Goal: Understand process/instructions: Learn how to perform a task or action

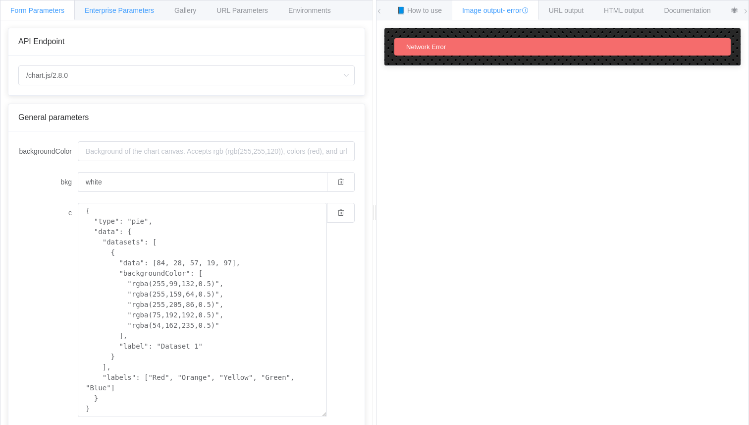
click at [140, 10] on span "Enterprise Parameters" at bounding box center [119, 10] width 69 height 8
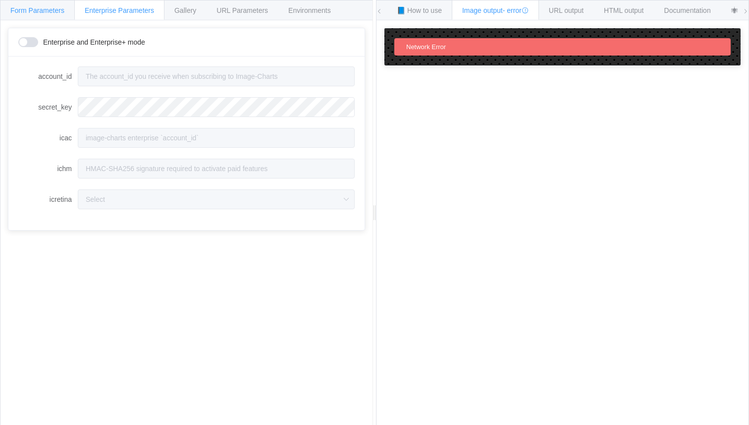
click at [33, 12] on span "Form Parameters" at bounding box center [37, 10] width 54 height 8
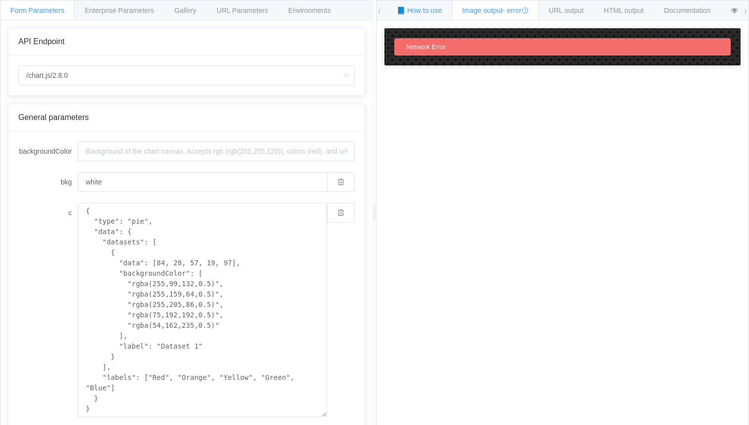
click at [430, 11] on span "📘 How to use" at bounding box center [419, 10] width 45 height 8
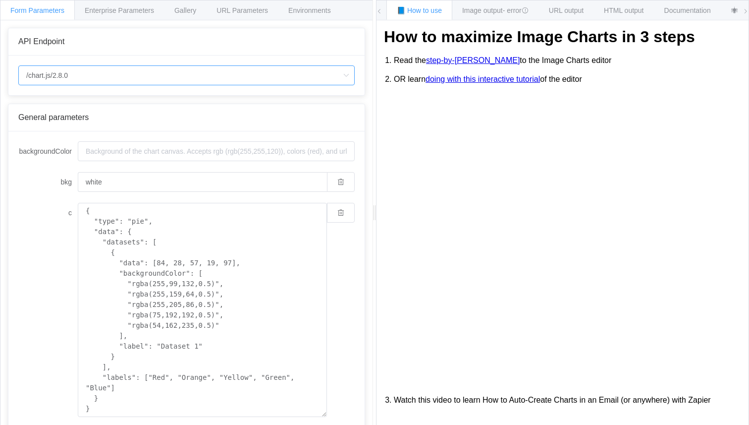
click at [97, 75] on input "/chart.js/2.8.0" at bounding box center [186, 75] width 336 height 20
click at [124, 155] on input "backgroundColor" at bounding box center [216, 151] width 277 height 20
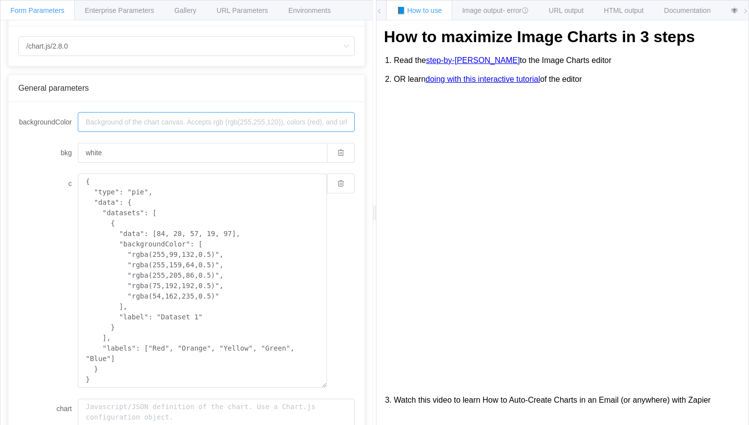
scroll to position [29, 0]
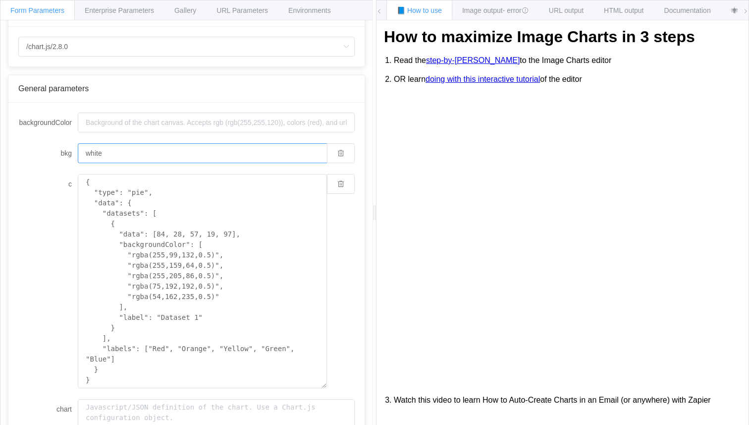
click at [118, 152] on input "white" at bounding box center [202, 153] width 249 height 20
type input "Blue"
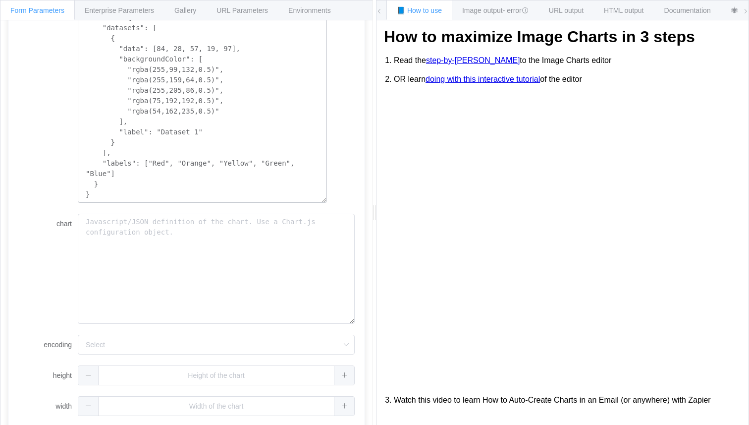
scroll to position [221, 0]
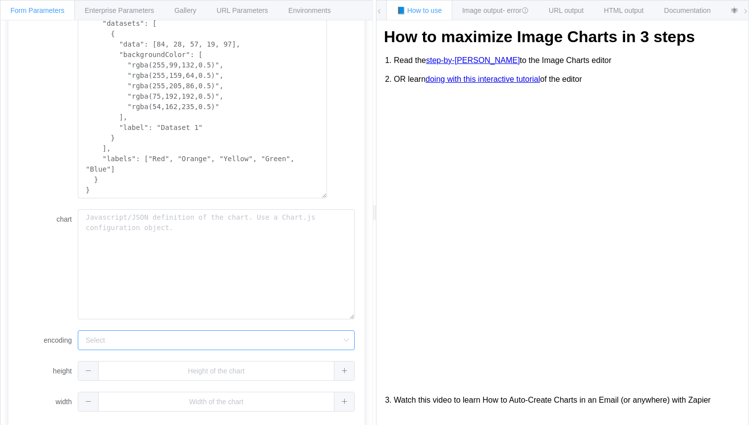
click at [99, 338] on input "encoding" at bounding box center [216, 340] width 277 height 20
click at [21, 282] on div "chart" at bounding box center [186, 264] width 336 height 110
click at [348, 369] on span at bounding box center [344, 370] width 20 height 19
type input "1"
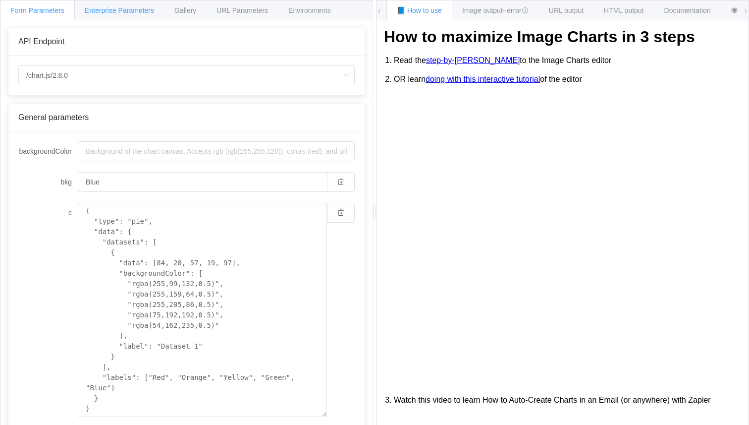
click at [141, 17] on div "Enterprise Parameters" at bounding box center [119, 10] width 90 height 20
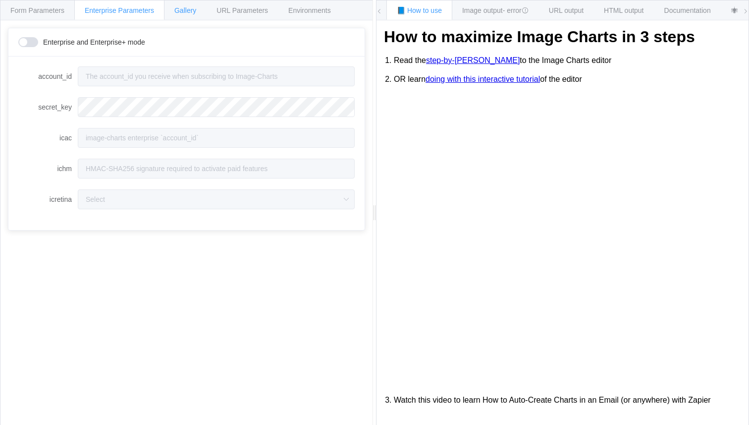
click at [194, 7] on span "Gallery" at bounding box center [185, 10] width 22 height 8
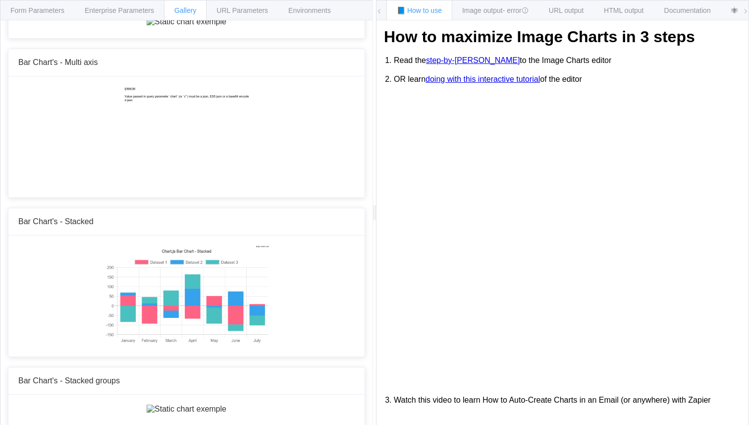
scroll to position [367, 0]
click at [316, 16] on div "Environments" at bounding box center [309, 10] width 63 height 20
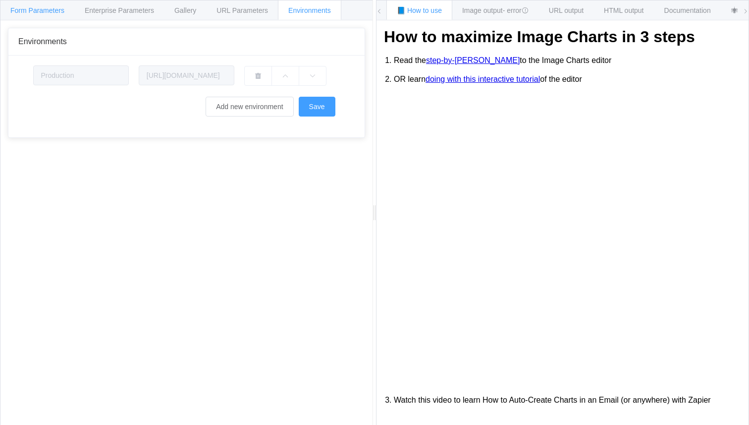
click at [45, 17] on div "Form Parameters" at bounding box center [37, 10] width 75 height 20
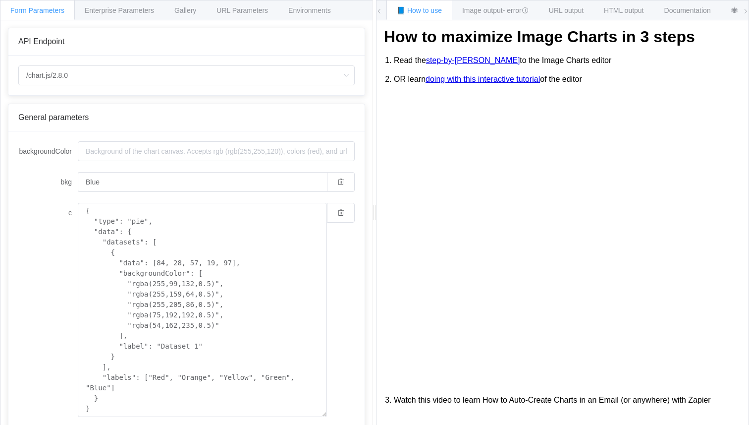
click at [479, 62] on link "step-by-[PERSON_NAME]" at bounding box center [473, 60] width 94 height 9
